Goal: Transaction & Acquisition: Purchase product/service

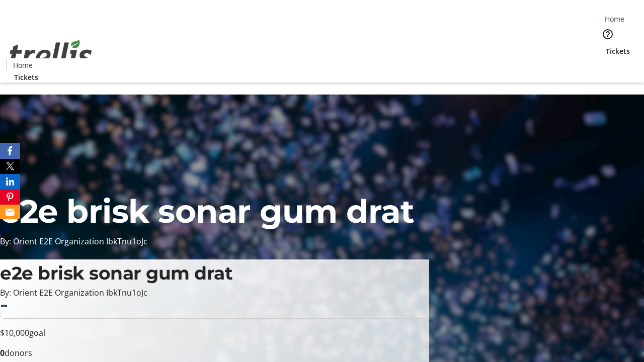
click at [605, 46] on span "Tickets" at bounding box center [617, 51] width 24 height 11
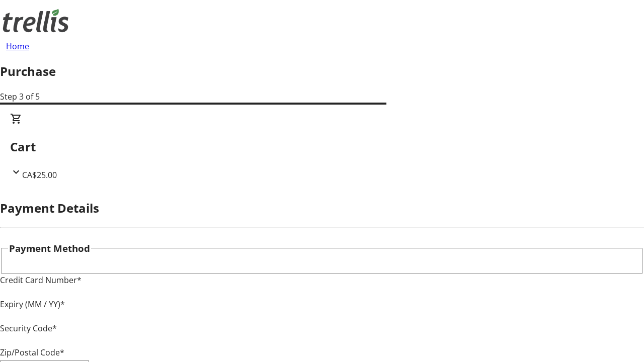
type input "V1Y 0C2"
